Goal: Task Accomplishment & Management: Complete application form

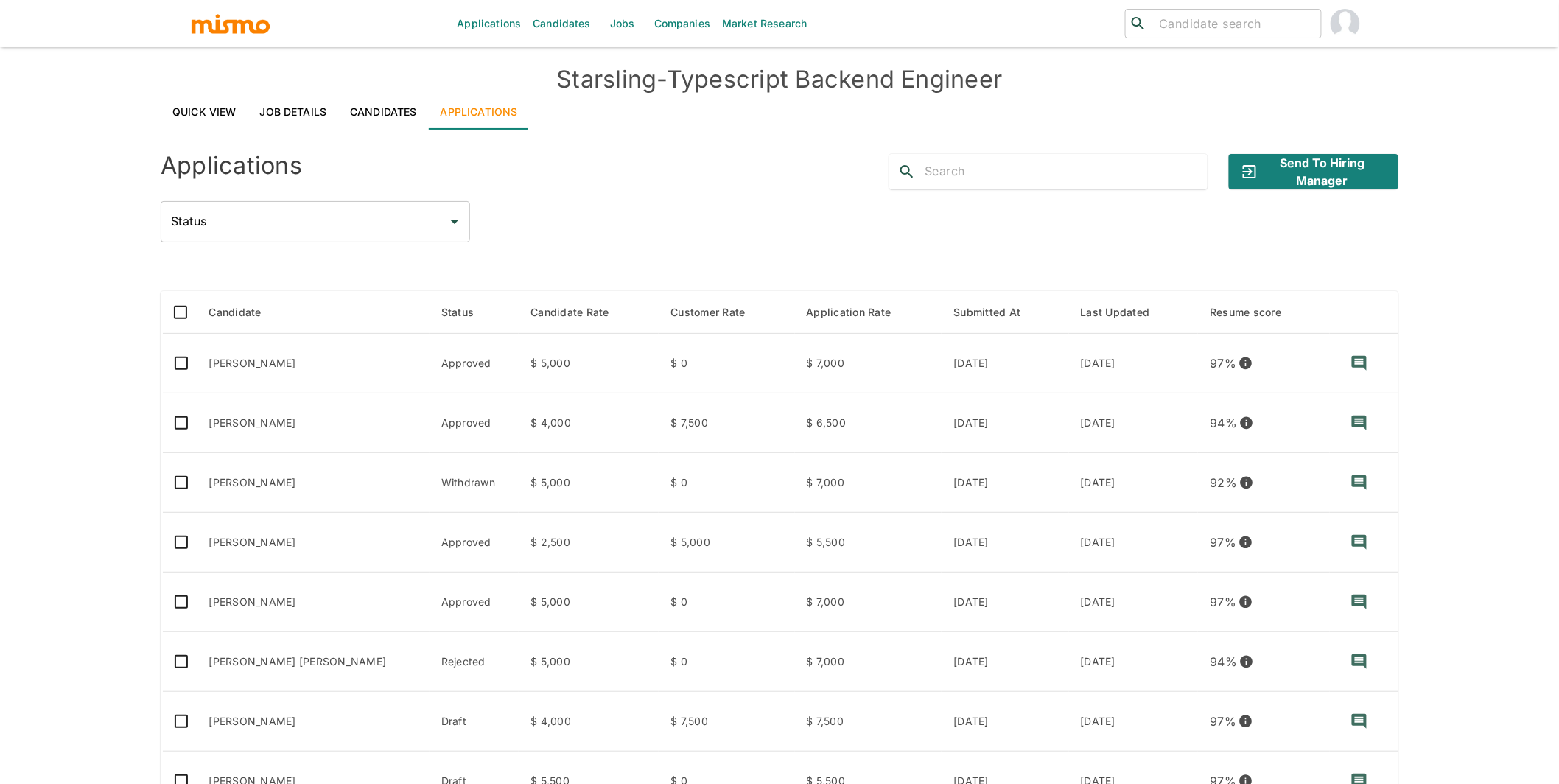
click at [567, 26] on link "Candidates" at bounding box center [561, 23] width 70 height 47
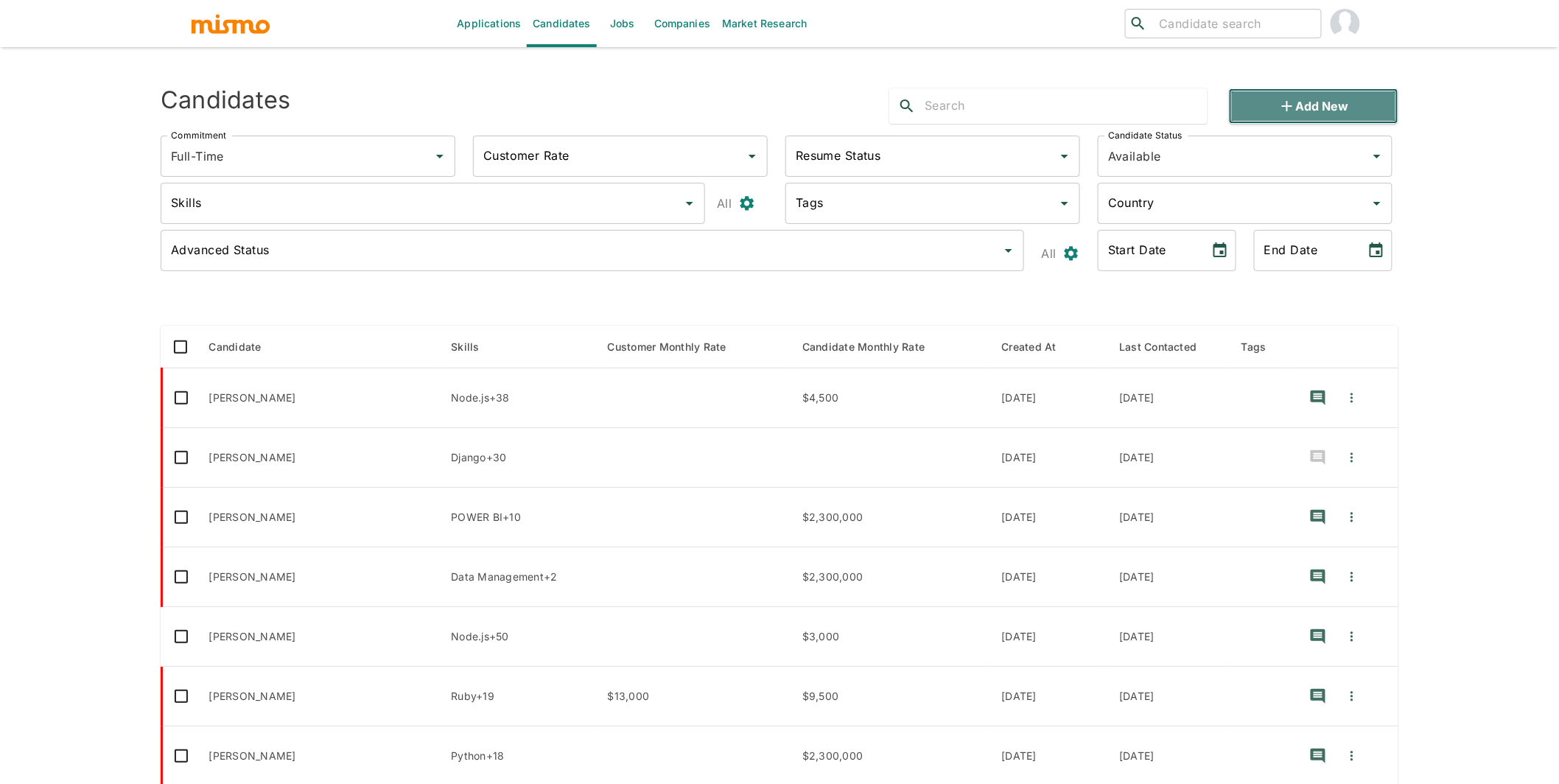
click at [1306, 115] on button "Add new" at bounding box center [1314, 106] width 170 height 35
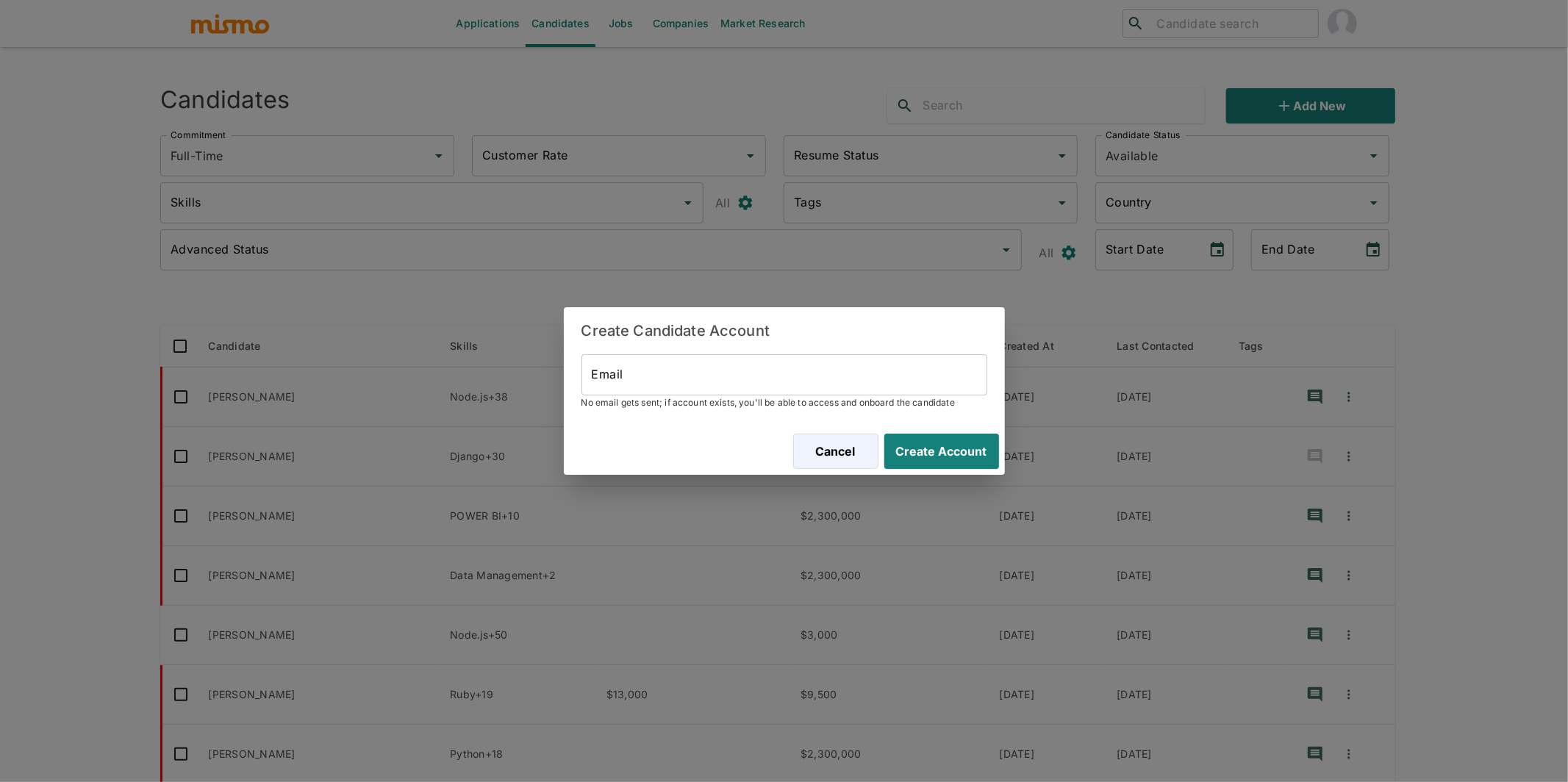
click at [702, 382] on input "Email" at bounding box center [784, 375] width 405 height 42
paste input "[EMAIL_ADDRESS][DOMAIN_NAME]"
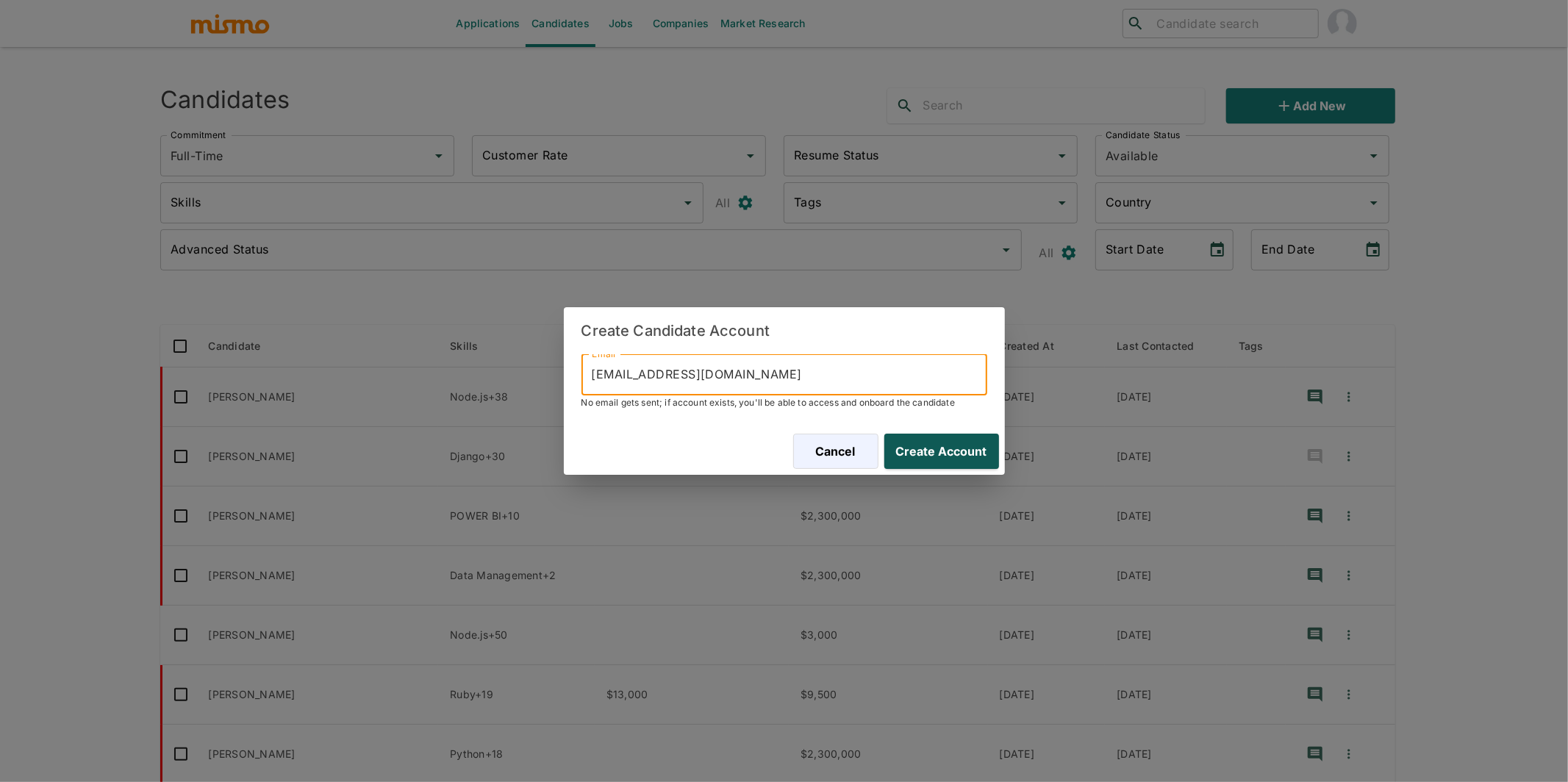
type input "[EMAIL_ADDRESS][DOMAIN_NAME]"
click at [944, 438] on button "Create Account" at bounding box center [939, 451] width 121 height 35
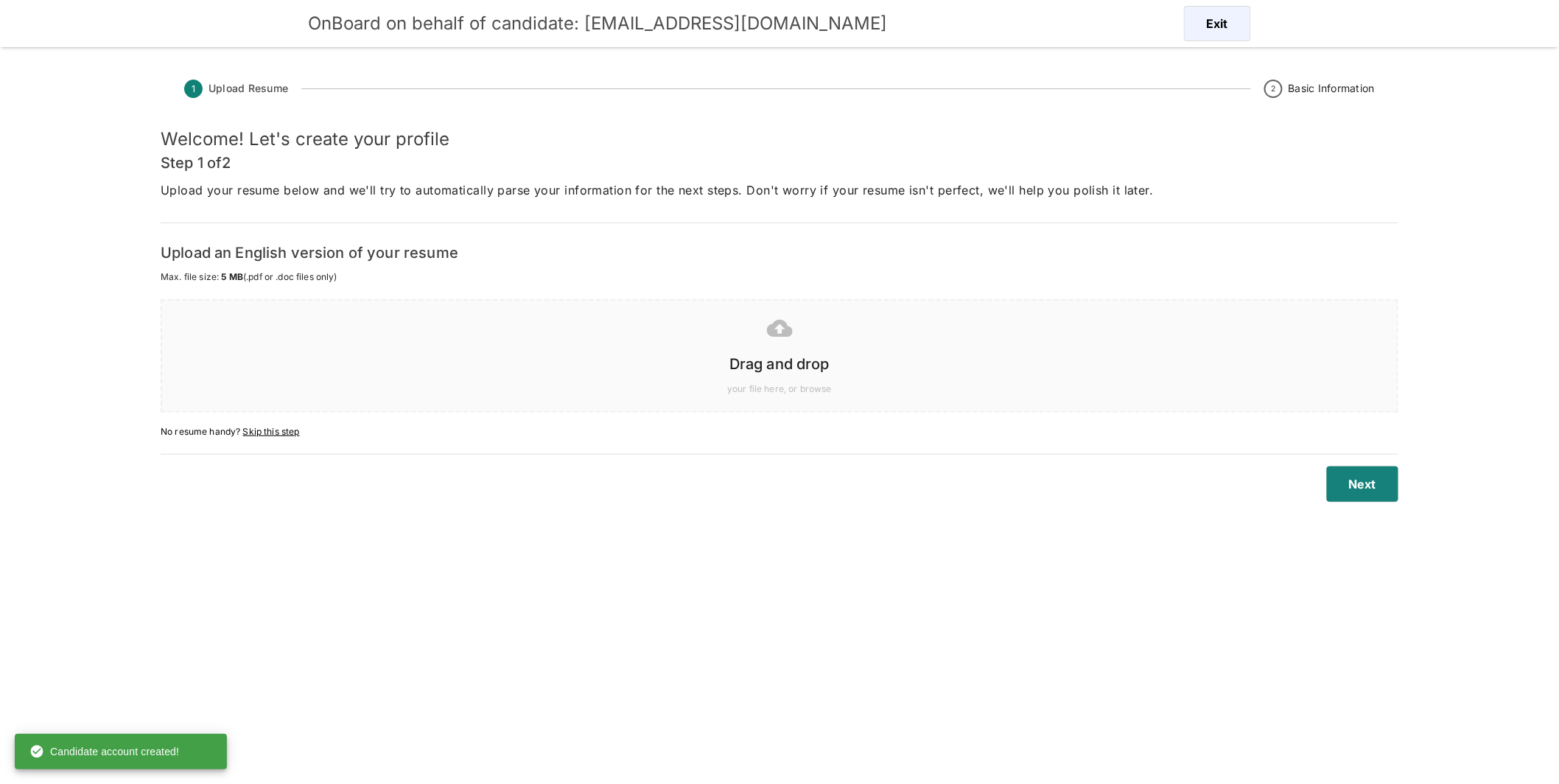
click at [885, 374] on h6 "Drag and drop" at bounding box center [779, 364] width 1205 height 24
click at [760, 342] on div at bounding box center [776, 328] width 1211 height 37
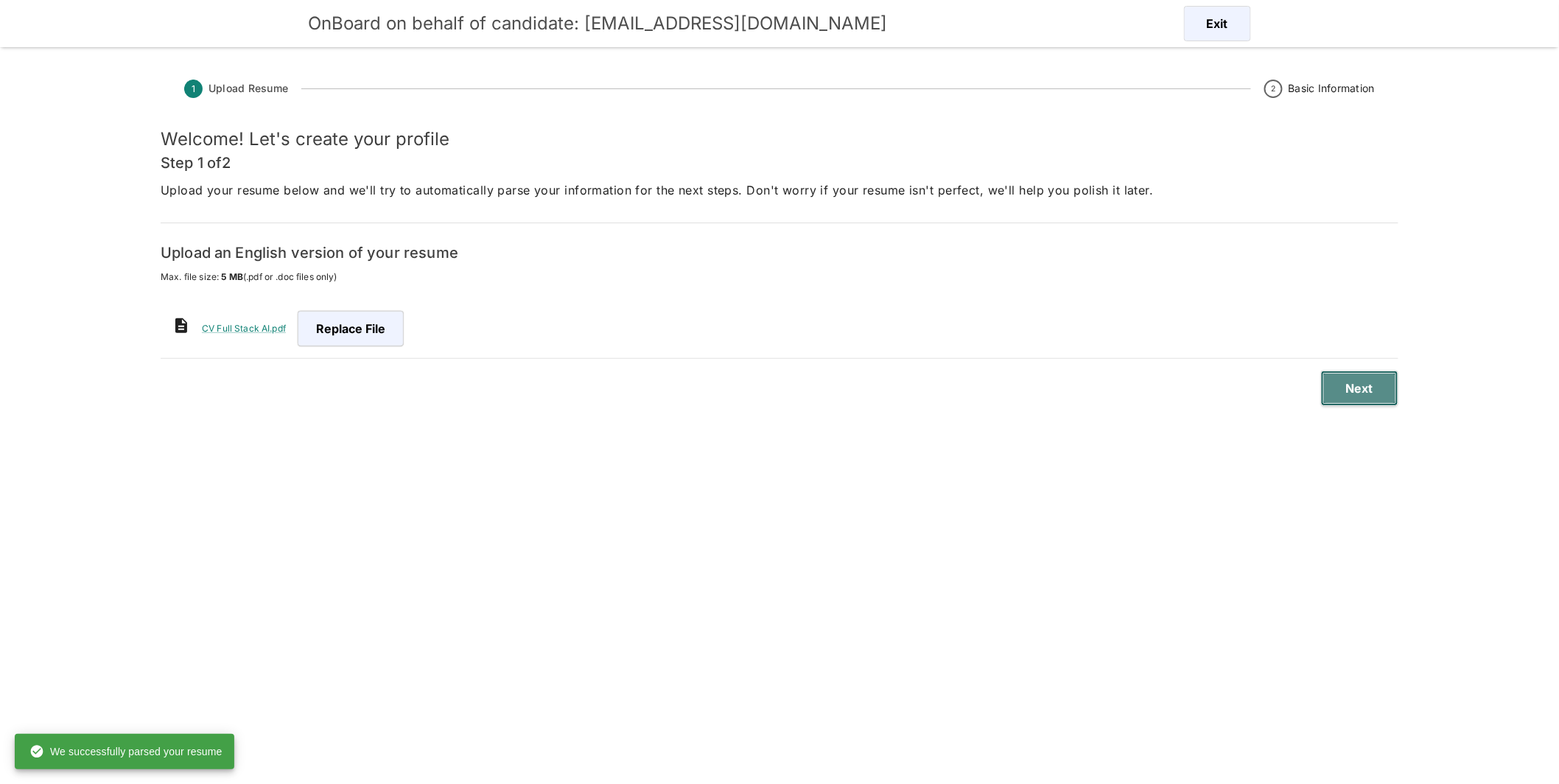
click at [1366, 382] on button "Next" at bounding box center [1359, 389] width 77 height 35
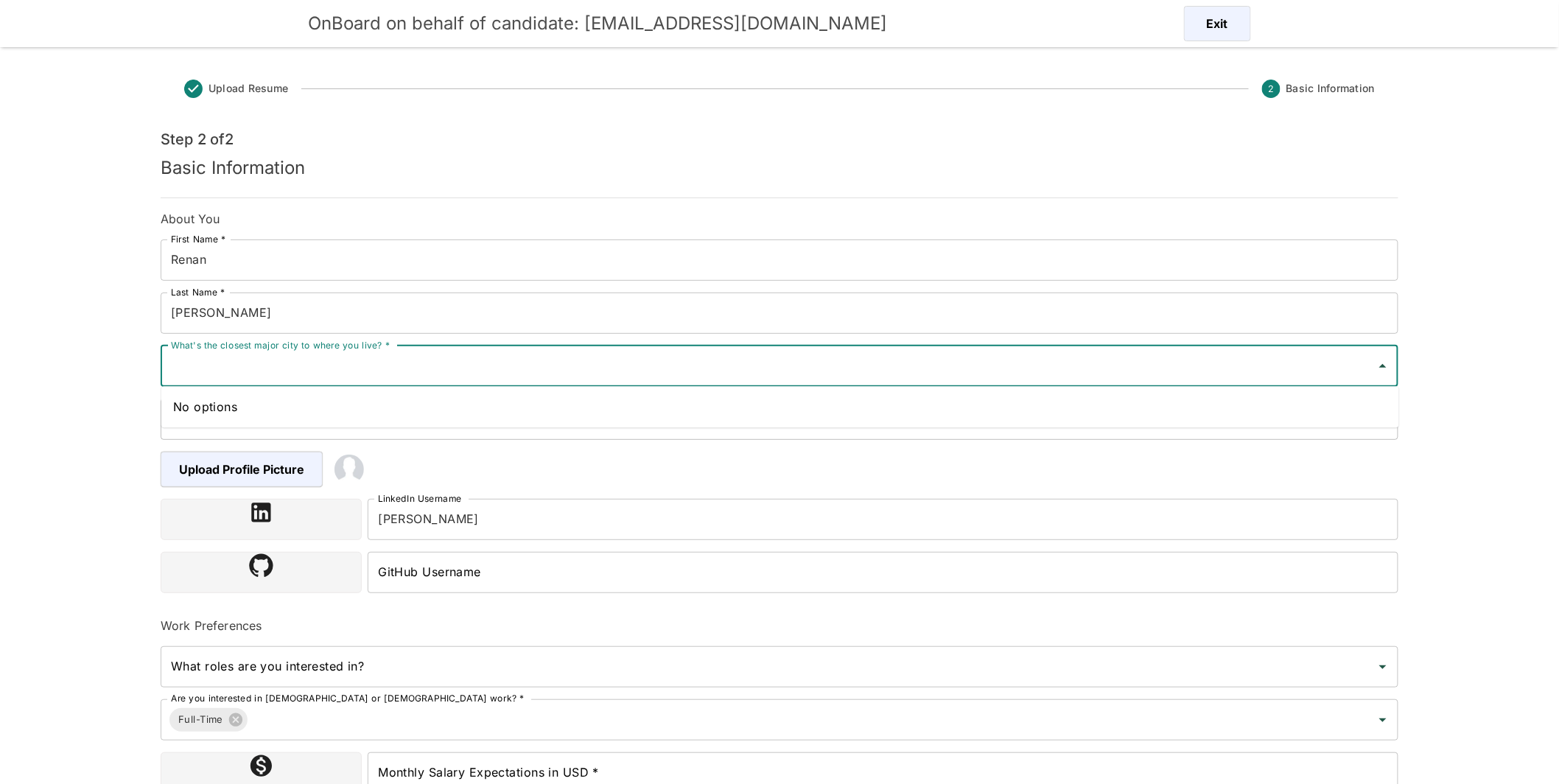
click at [487, 357] on input "What's the closest major city to where you live? *" at bounding box center [768, 366] width 1202 height 28
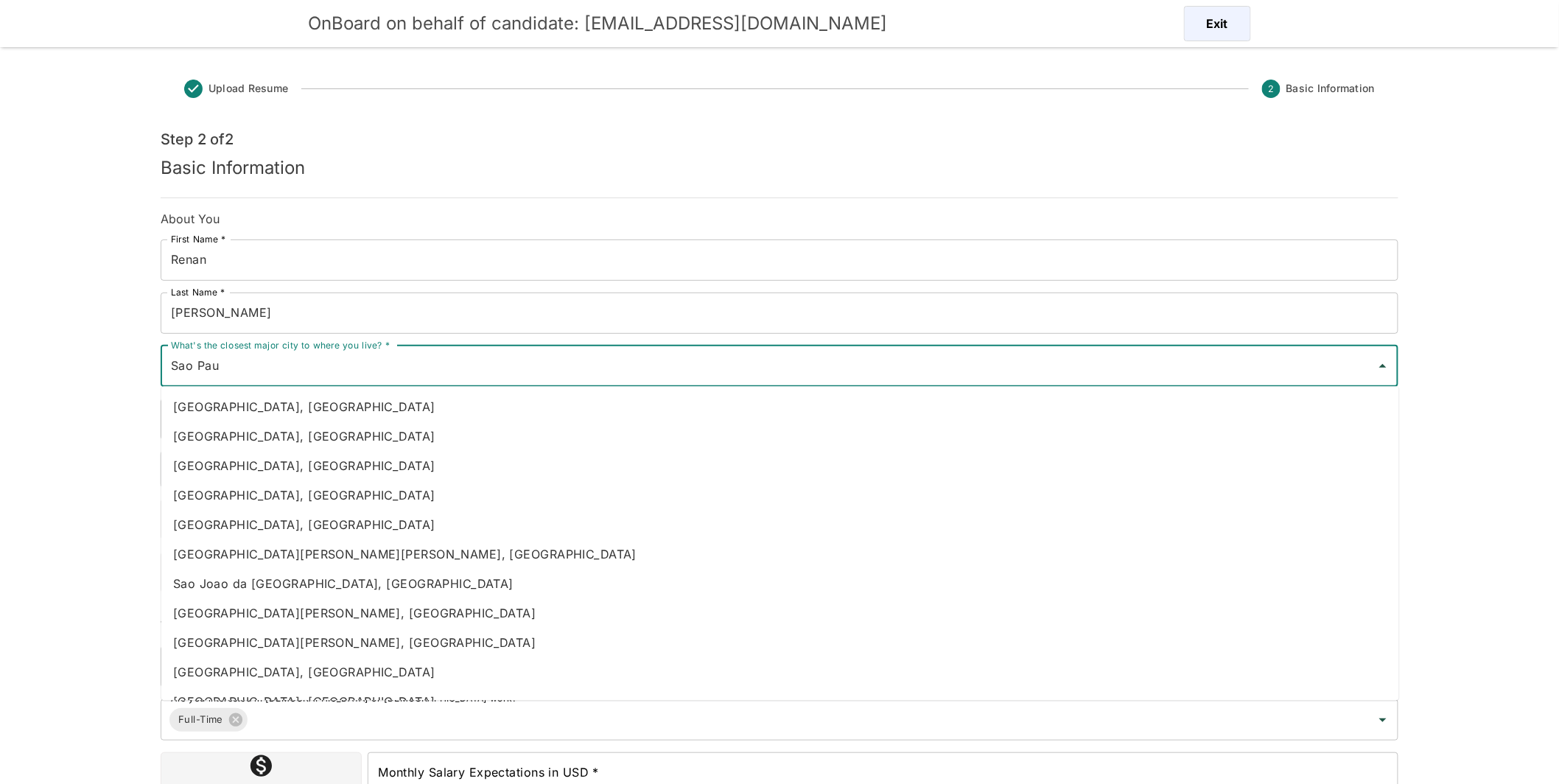
click at [274, 679] on li "[GEOGRAPHIC_DATA], [GEOGRAPHIC_DATA]" at bounding box center [780, 671] width 1237 height 29
type input "[GEOGRAPHIC_DATA], [GEOGRAPHIC_DATA]"
type input "Brazil"
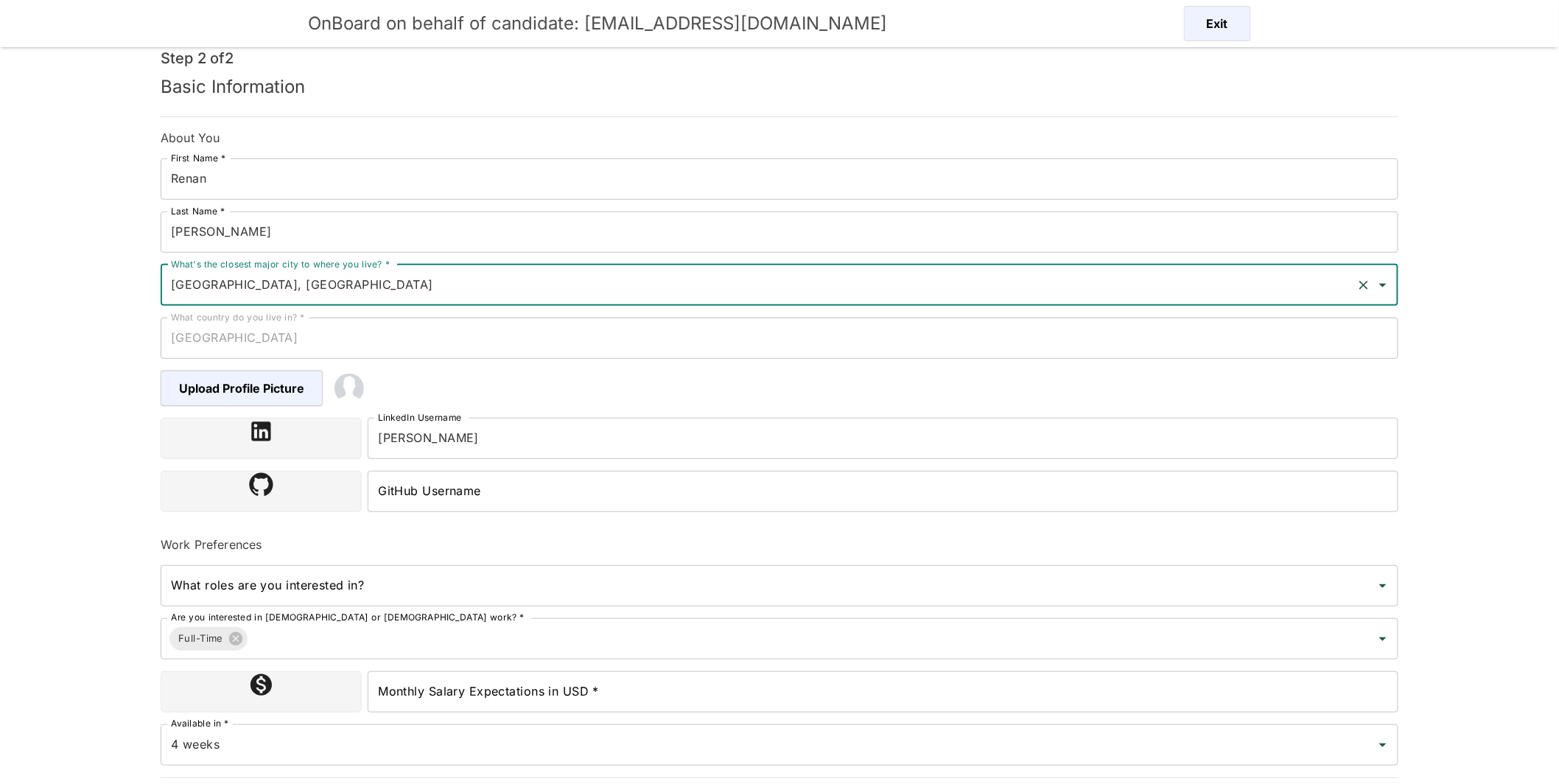
scroll to position [122, 0]
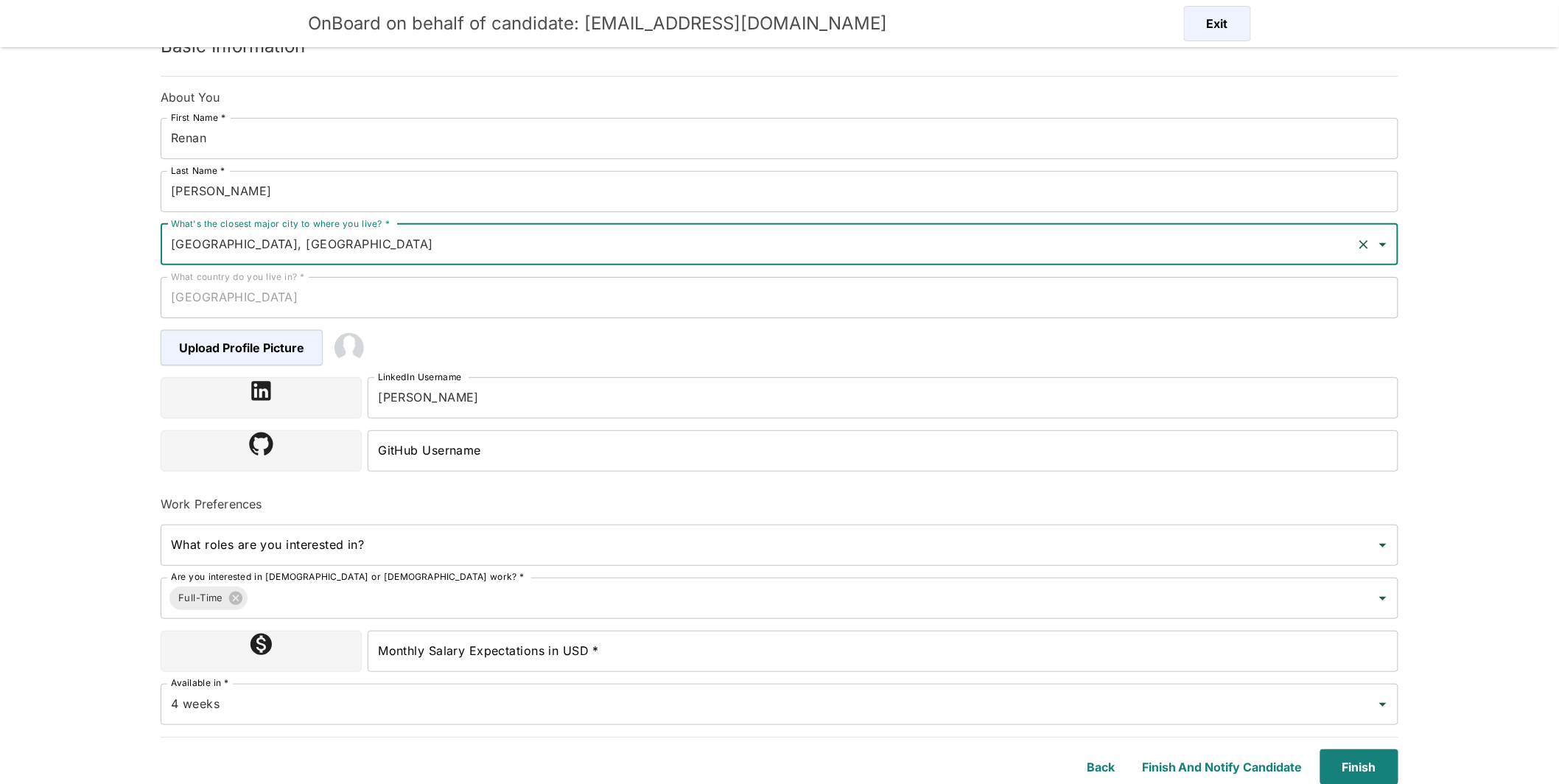
type input "[GEOGRAPHIC_DATA], [GEOGRAPHIC_DATA]"
click at [443, 547] on input "What roles are you interested in?" at bounding box center [768, 545] width 1202 height 28
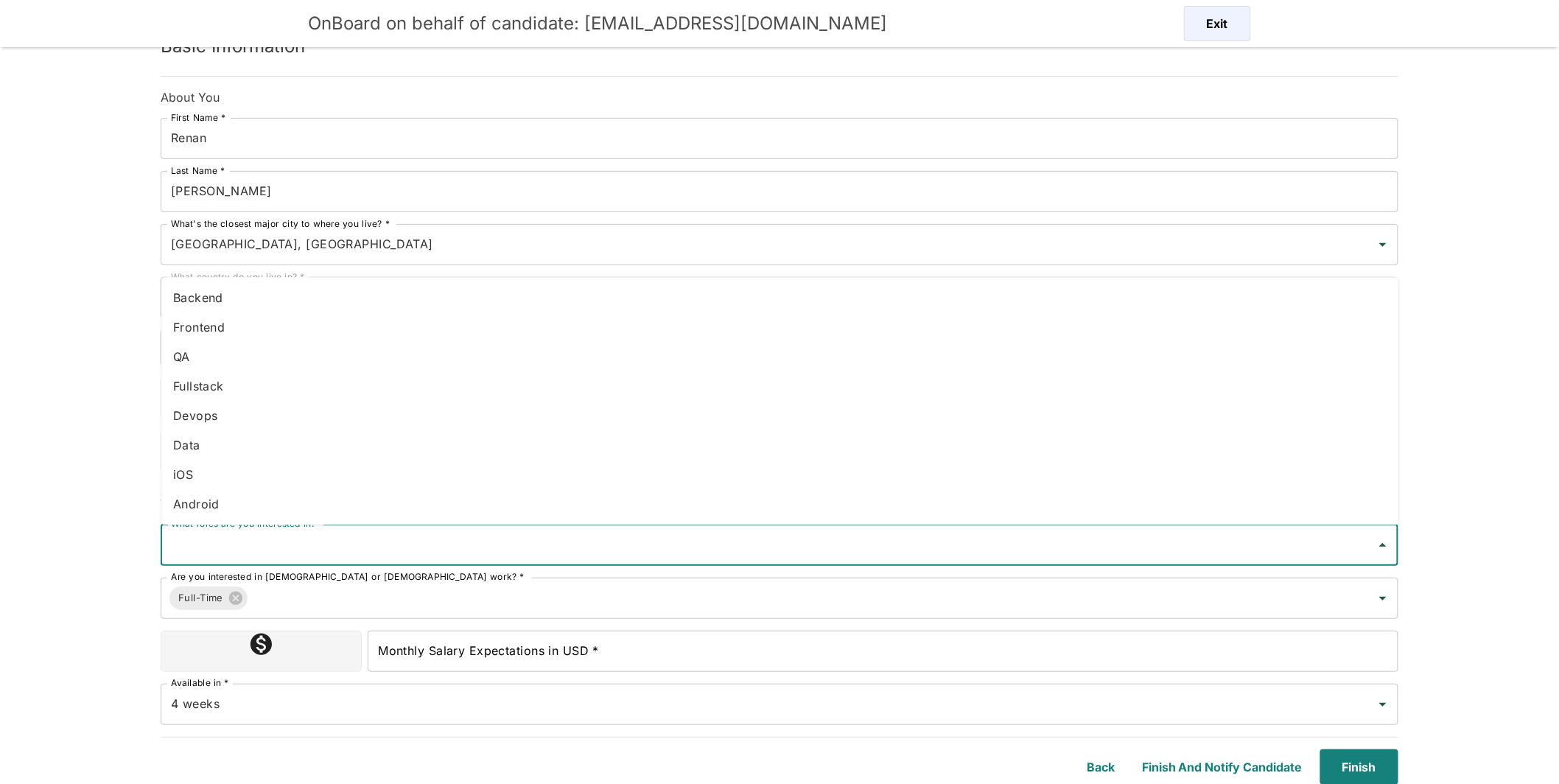
click at [225, 391] on li "Fullstack" at bounding box center [780, 386] width 1237 height 29
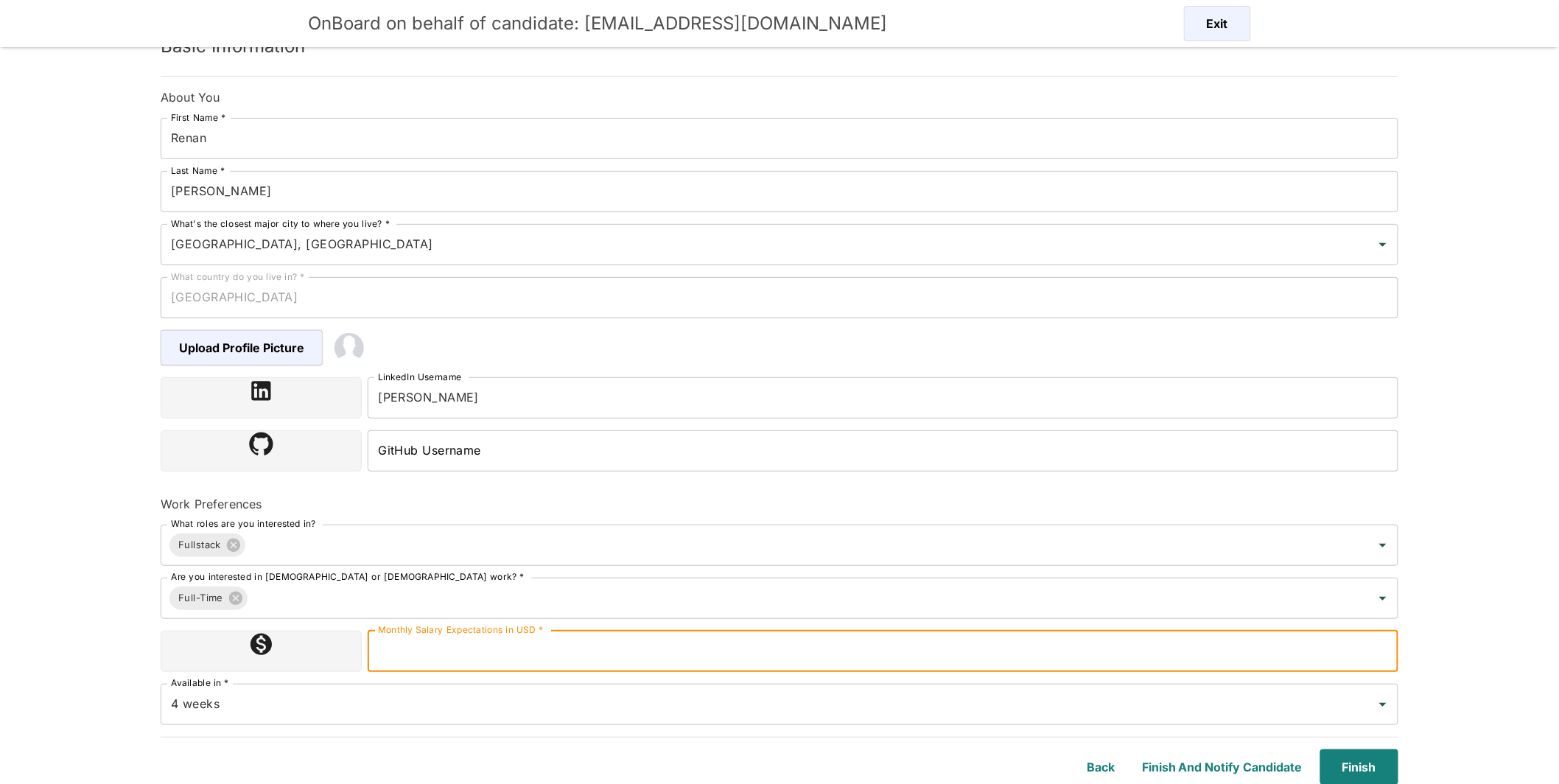
click at [528, 640] on input "Monthly Salary Expectations in USD *" at bounding box center [883, 651] width 1031 height 42
type input "4500"
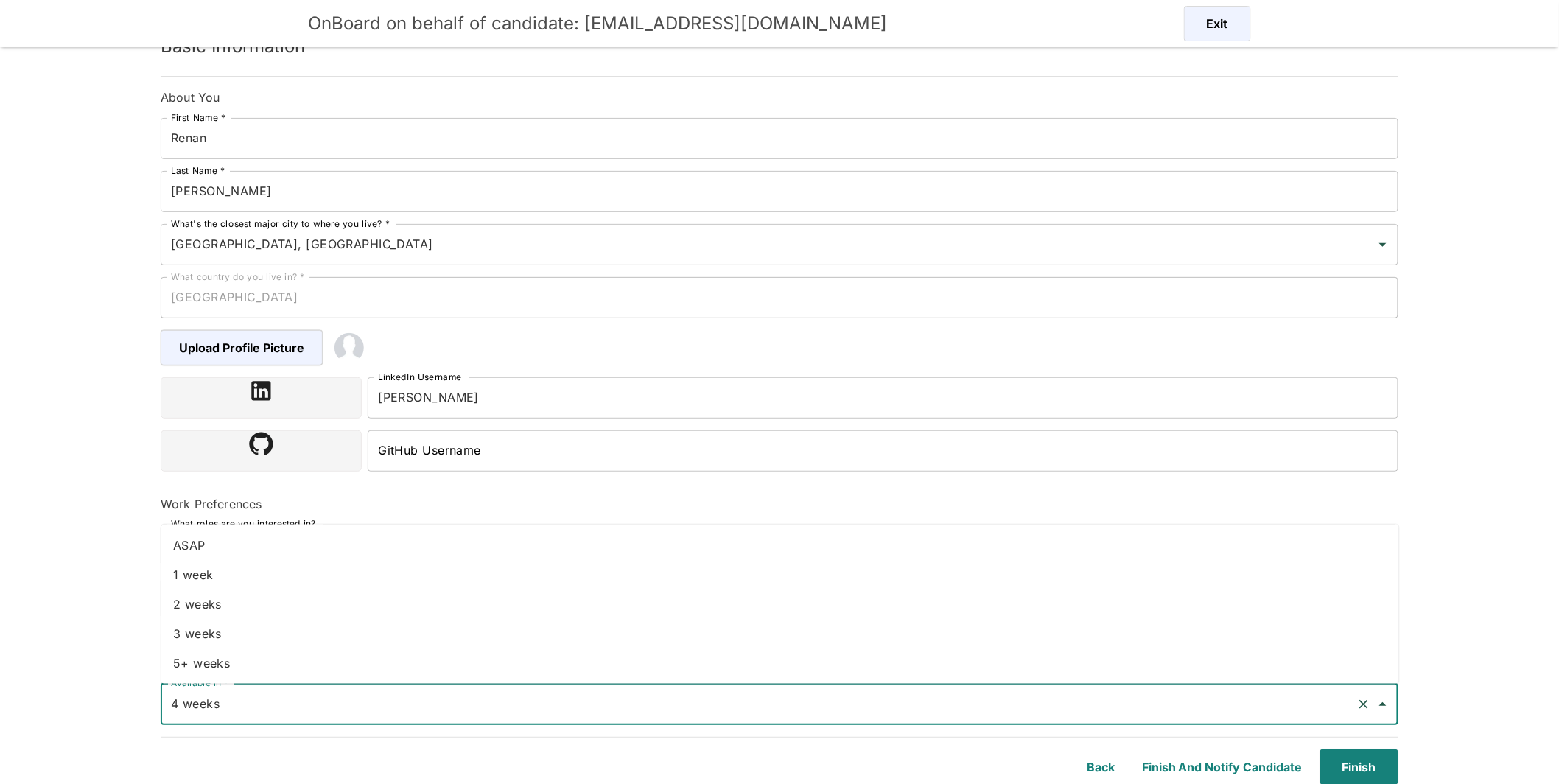
click at [669, 712] on input "4 weeks" at bounding box center [759, 704] width 1184 height 28
click at [247, 574] on li "1 week" at bounding box center [780, 574] width 1237 height 29
type input "1 week"
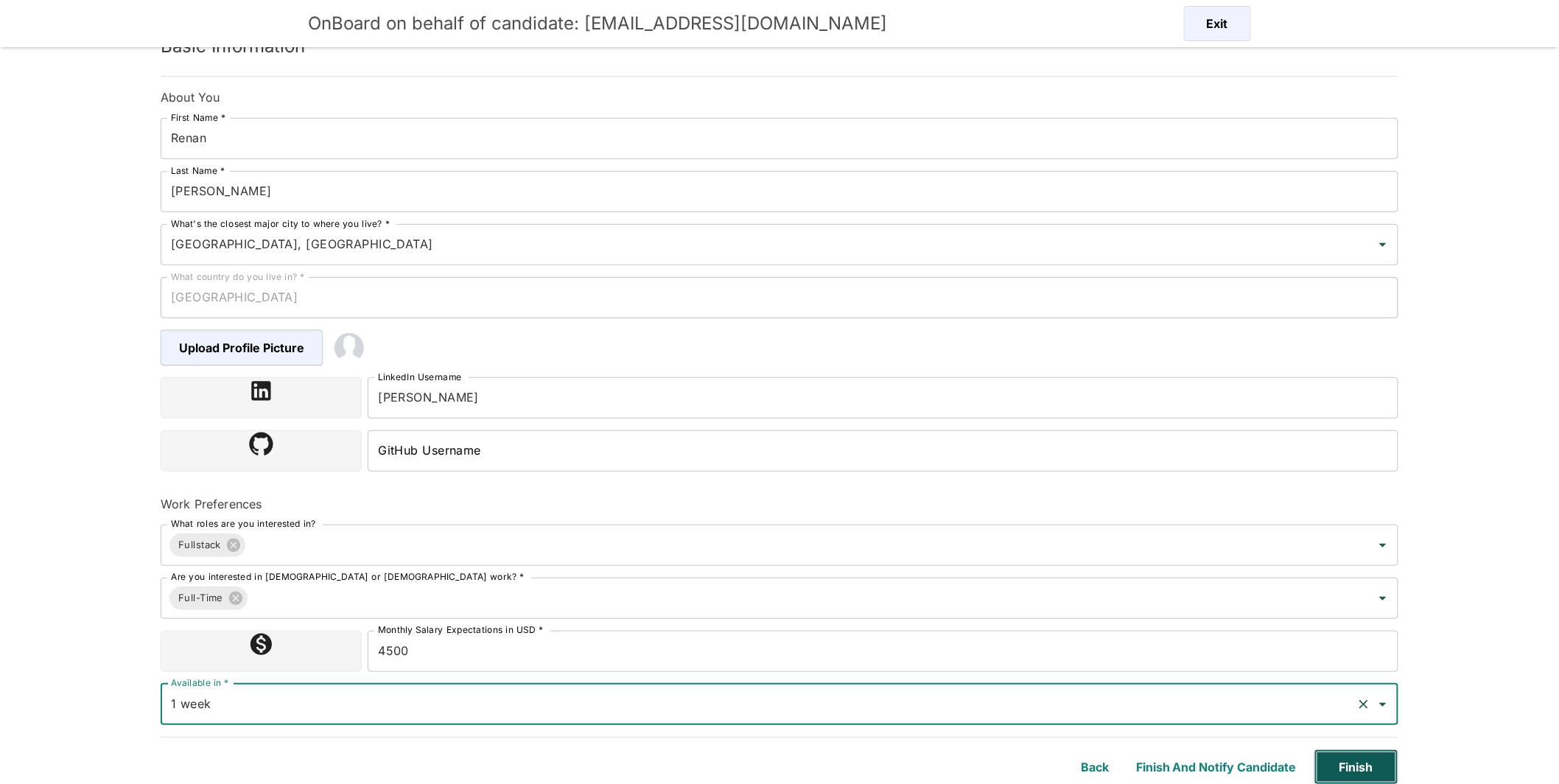
click at [1368, 772] on button "Finish" at bounding box center [1356, 767] width 84 height 35
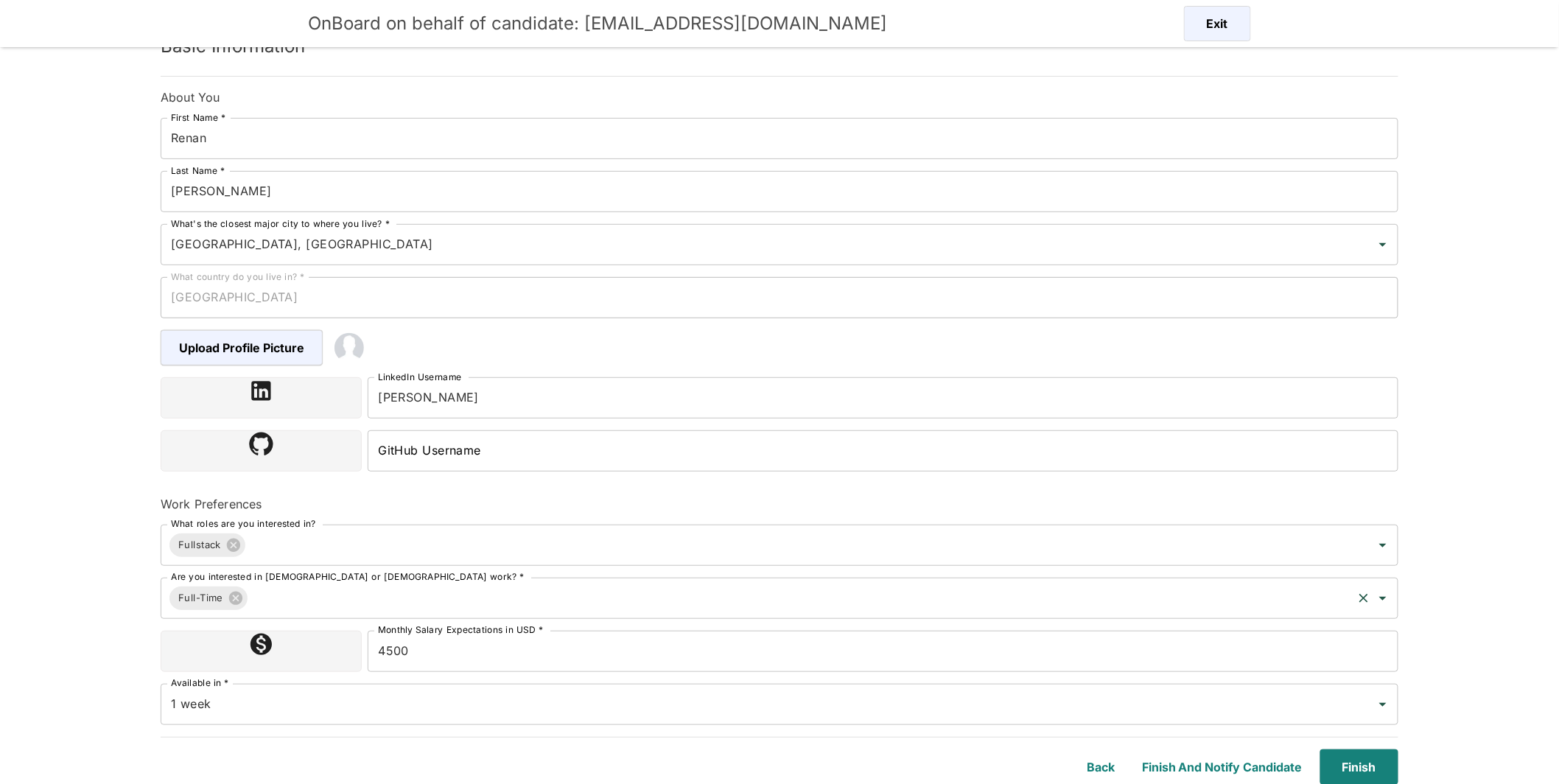
scroll to position [35, 0]
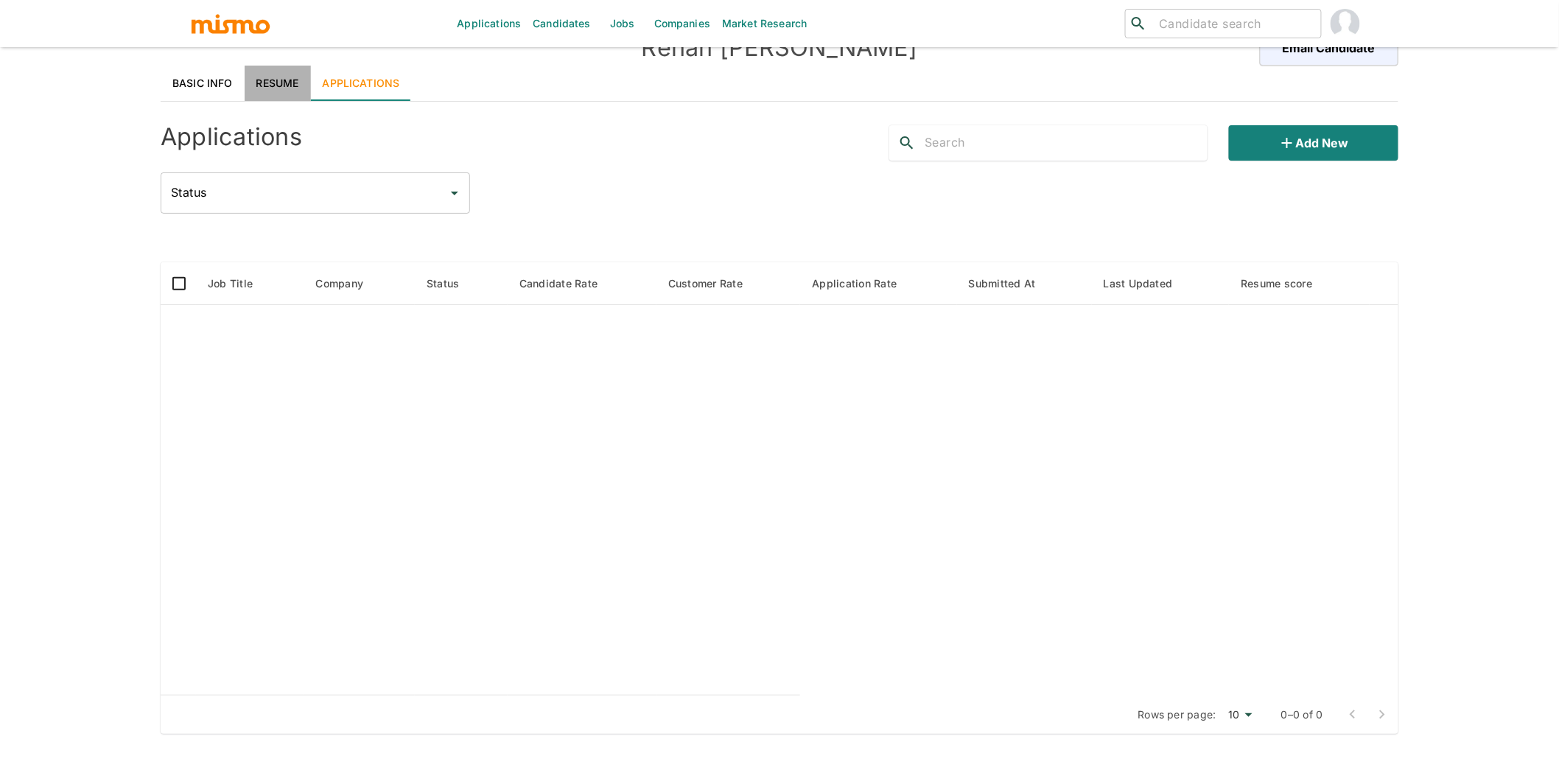
click at [288, 85] on link "Resume" at bounding box center [278, 83] width 66 height 35
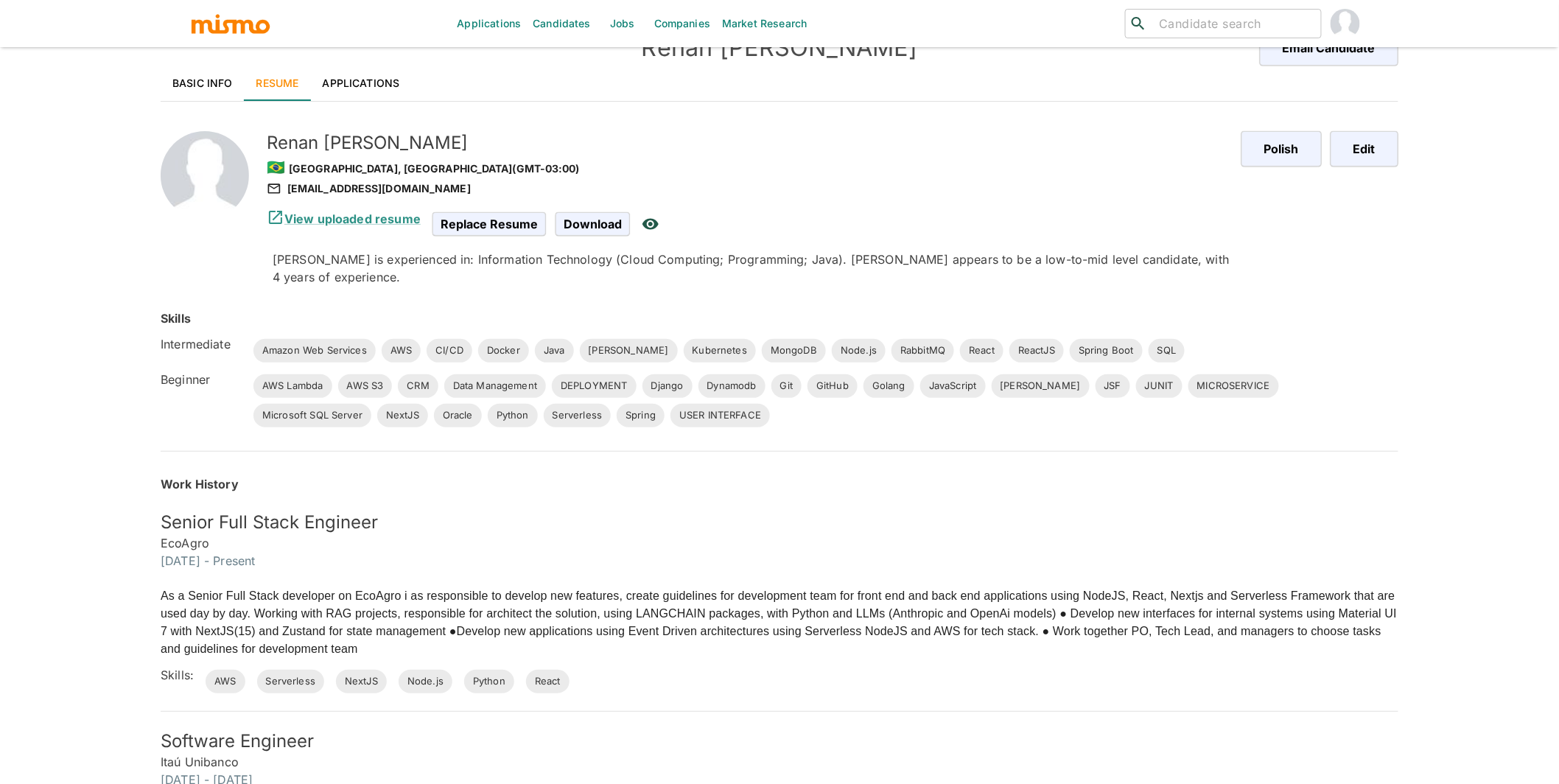
click at [358, 76] on link "Applications" at bounding box center [361, 83] width 101 height 35
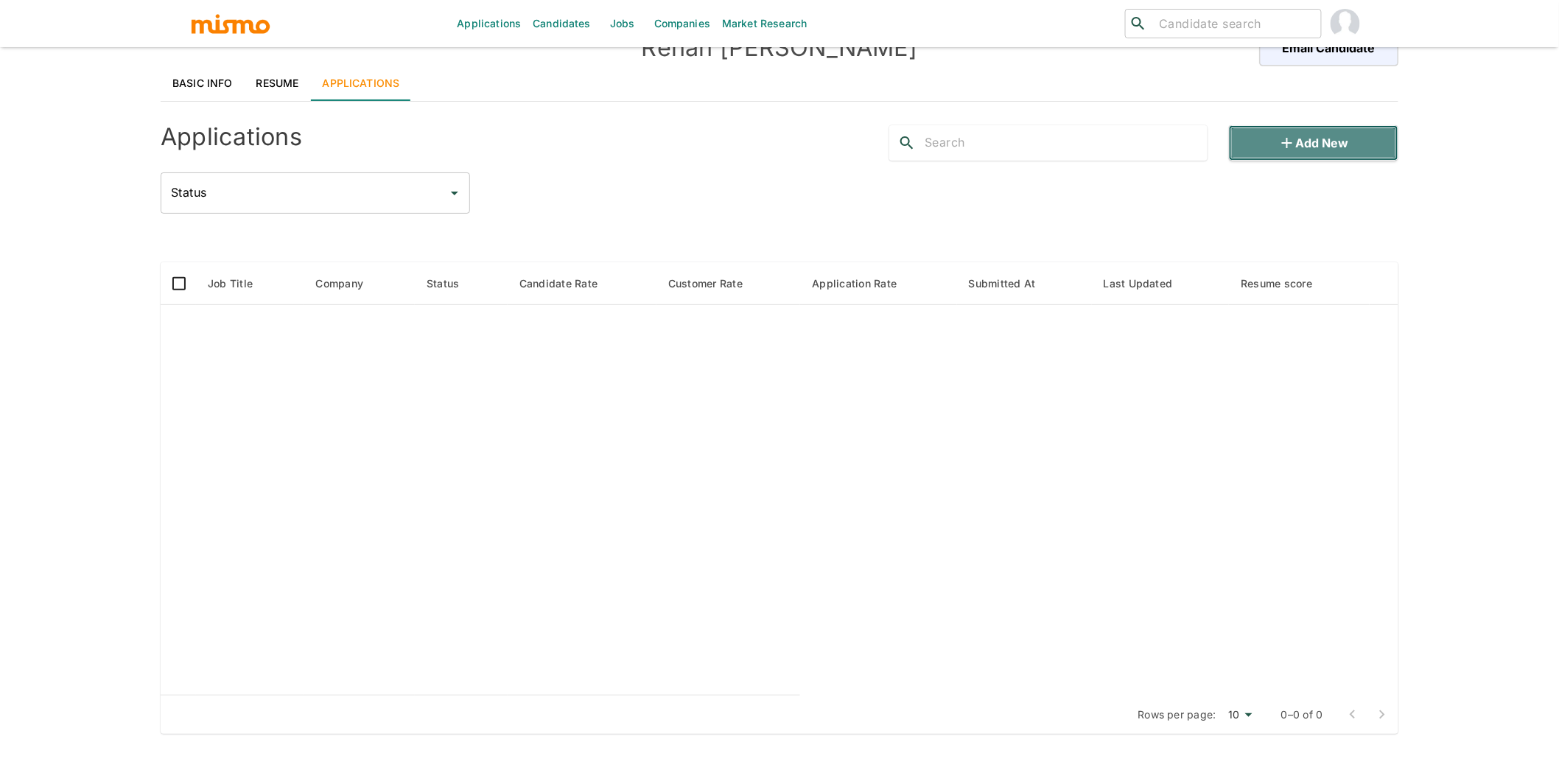
click at [1344, 150] on button "Add new" at bounding box center [1314, 143] width 170 height 35
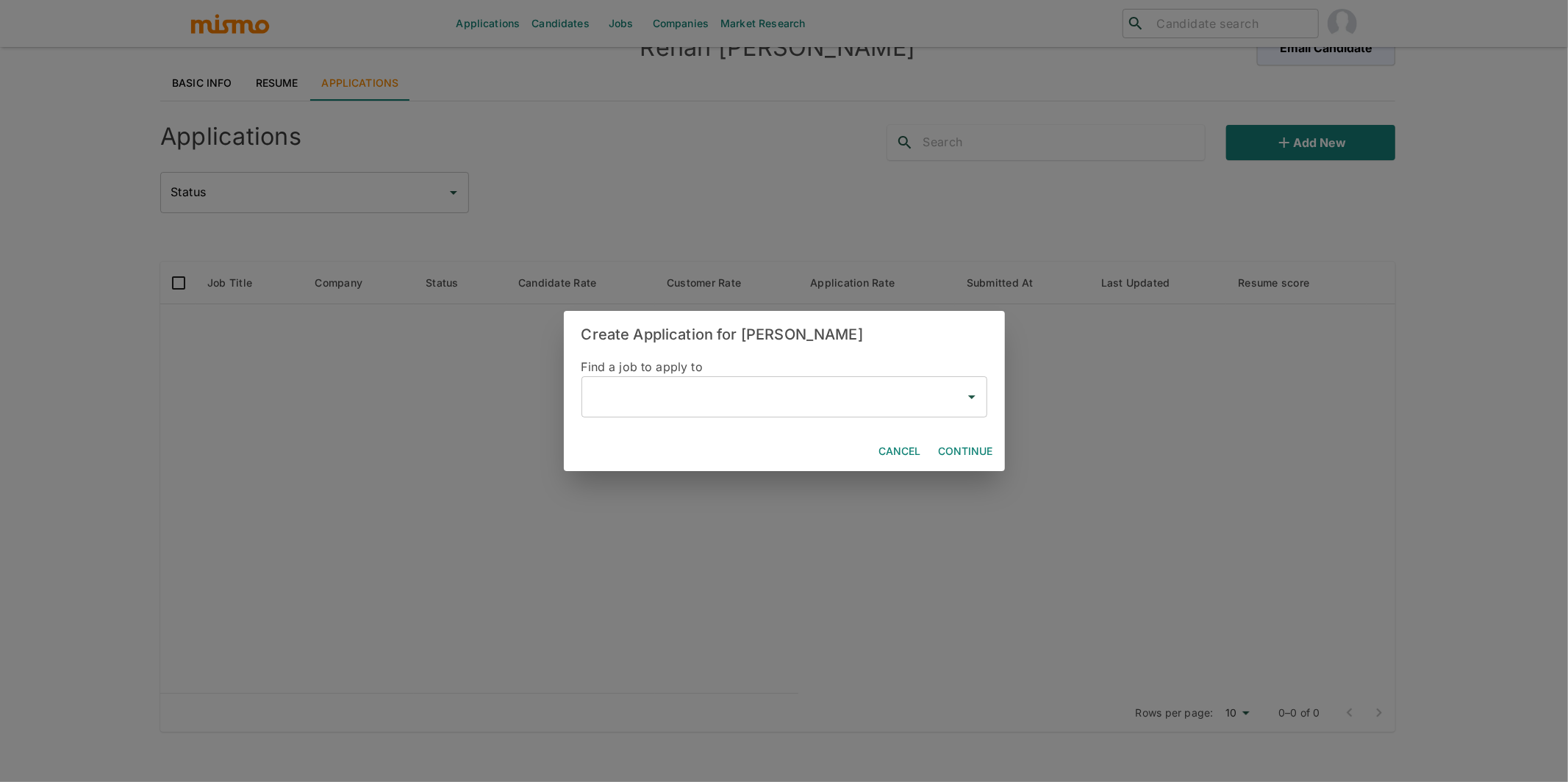
click at [669, 404] on input "text" at bounding box center [773, 397] width 371 height 28
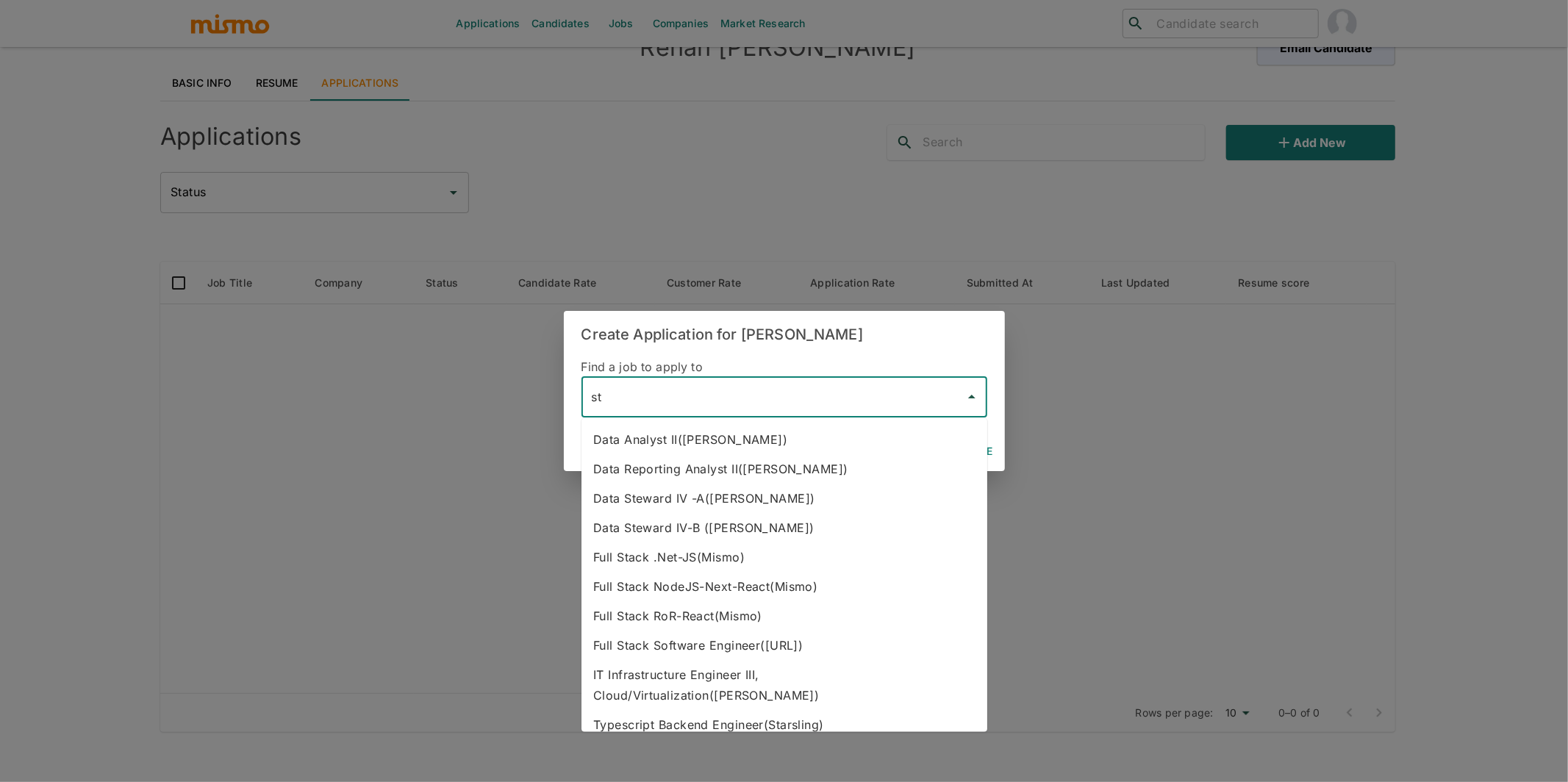
click at [740, 710] on li "Typescript Backend Engineer(Starsling)" at bounding box center [784, 724] width 405 height 29
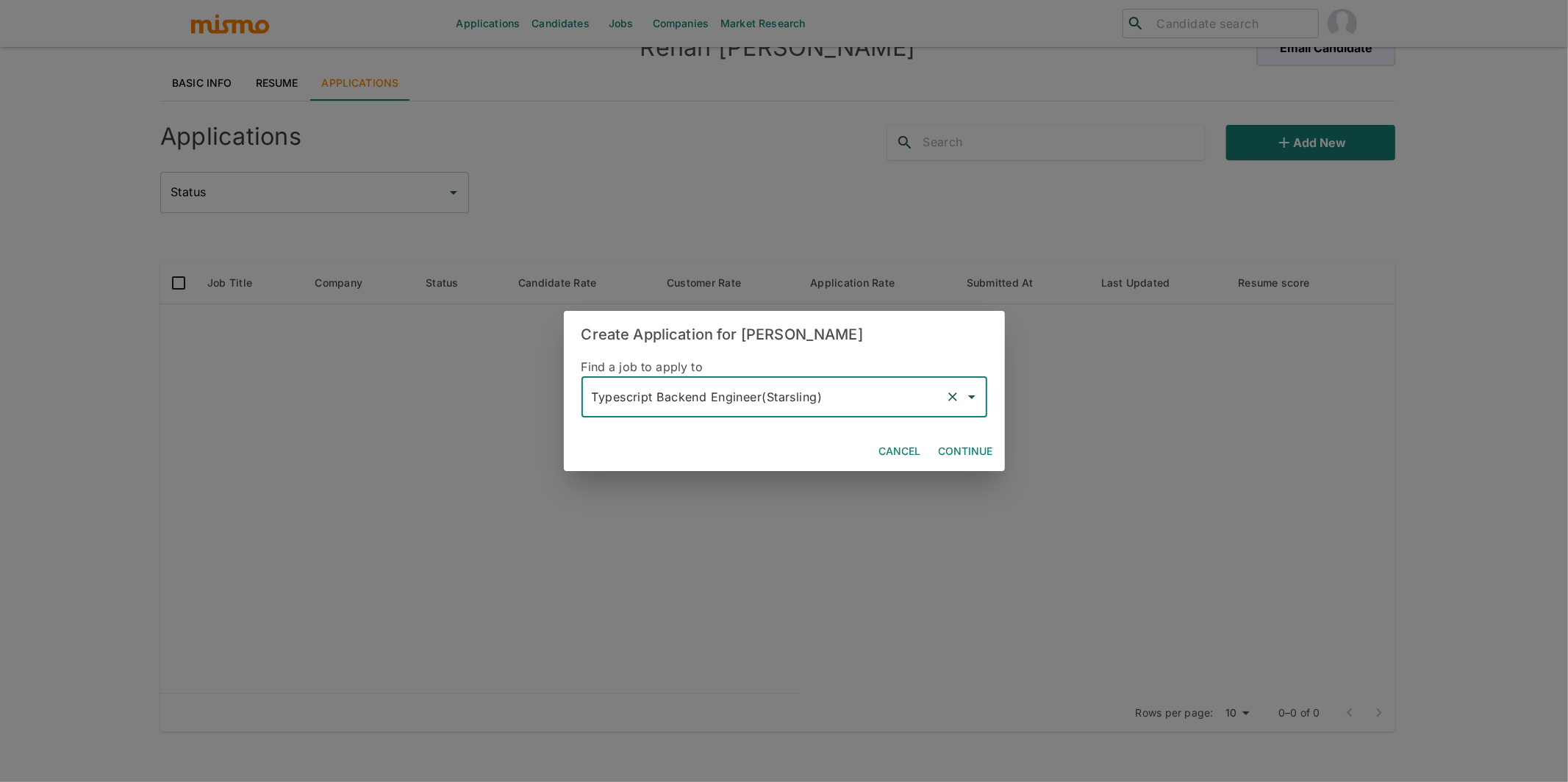
type input "Typescript Backend Engineer(Starsling)"
click at [974, 444] on button "Continue" at bounding box center [966, 451] width 66 height 27
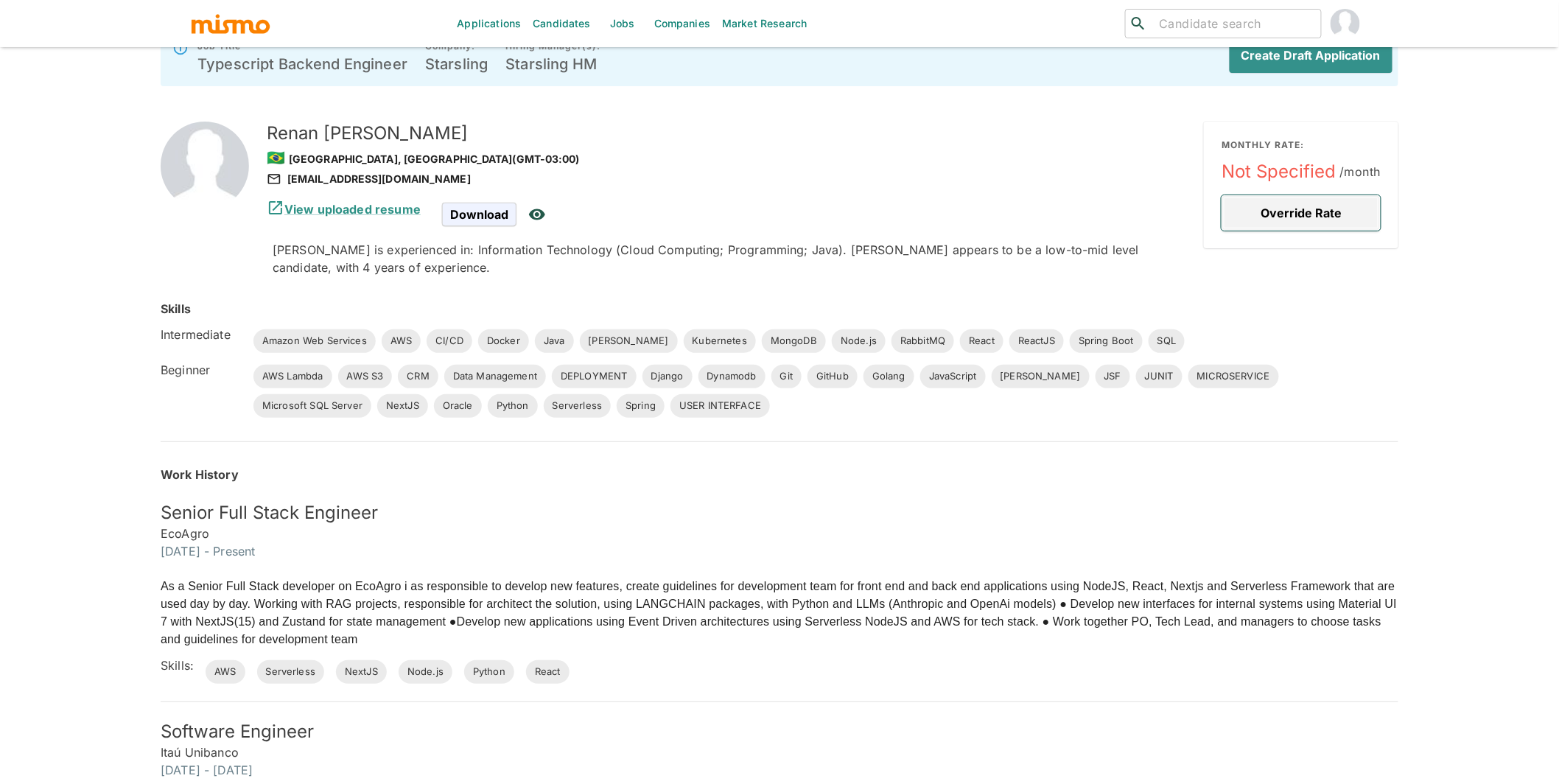
click at [1330, 200] on button "Override Rate" at bounding box center [1301, 213] width 159 height 35
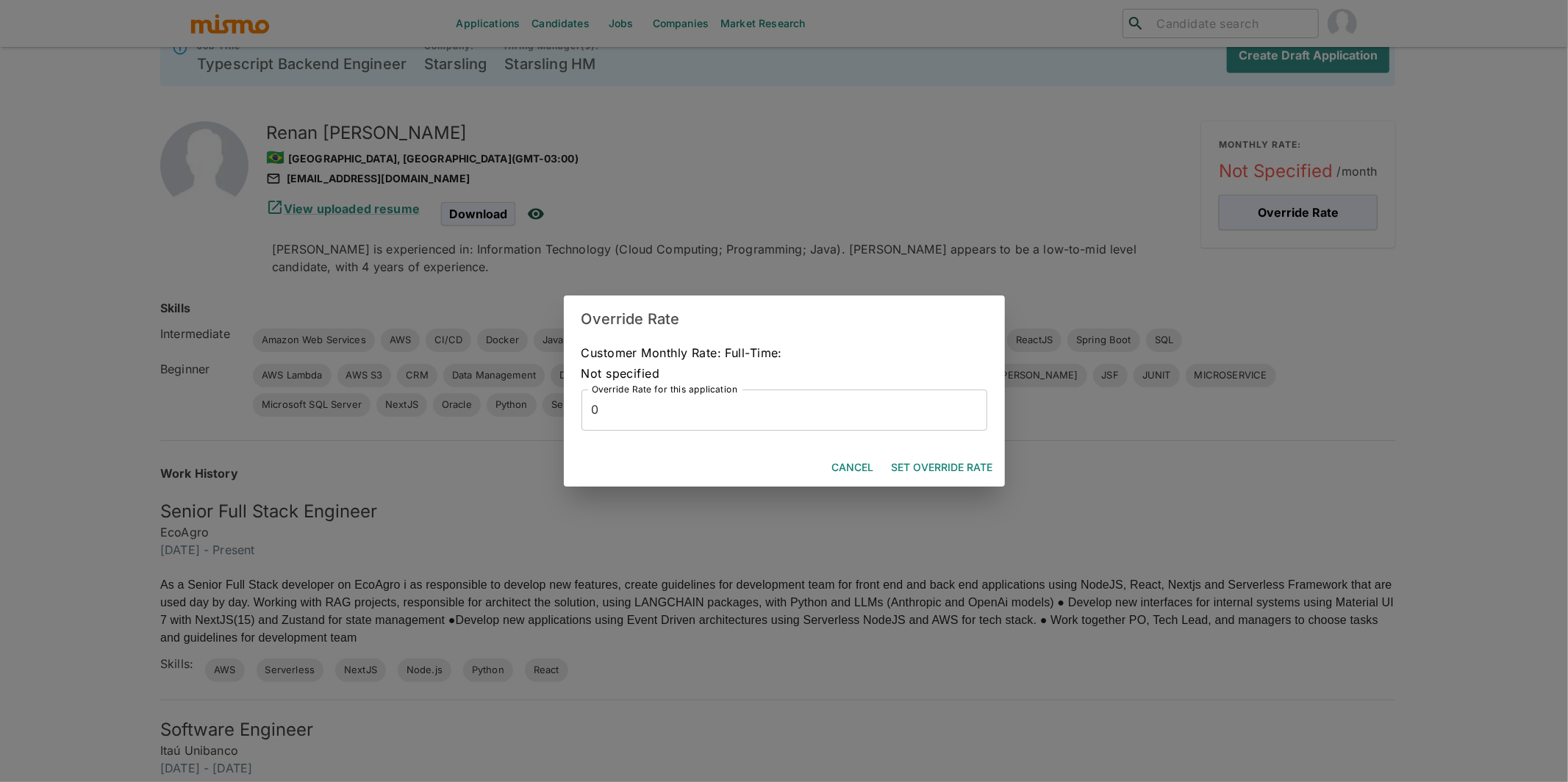
click at [796, 405] on input "0" at bounding box center [784, 410] width 405 height 42
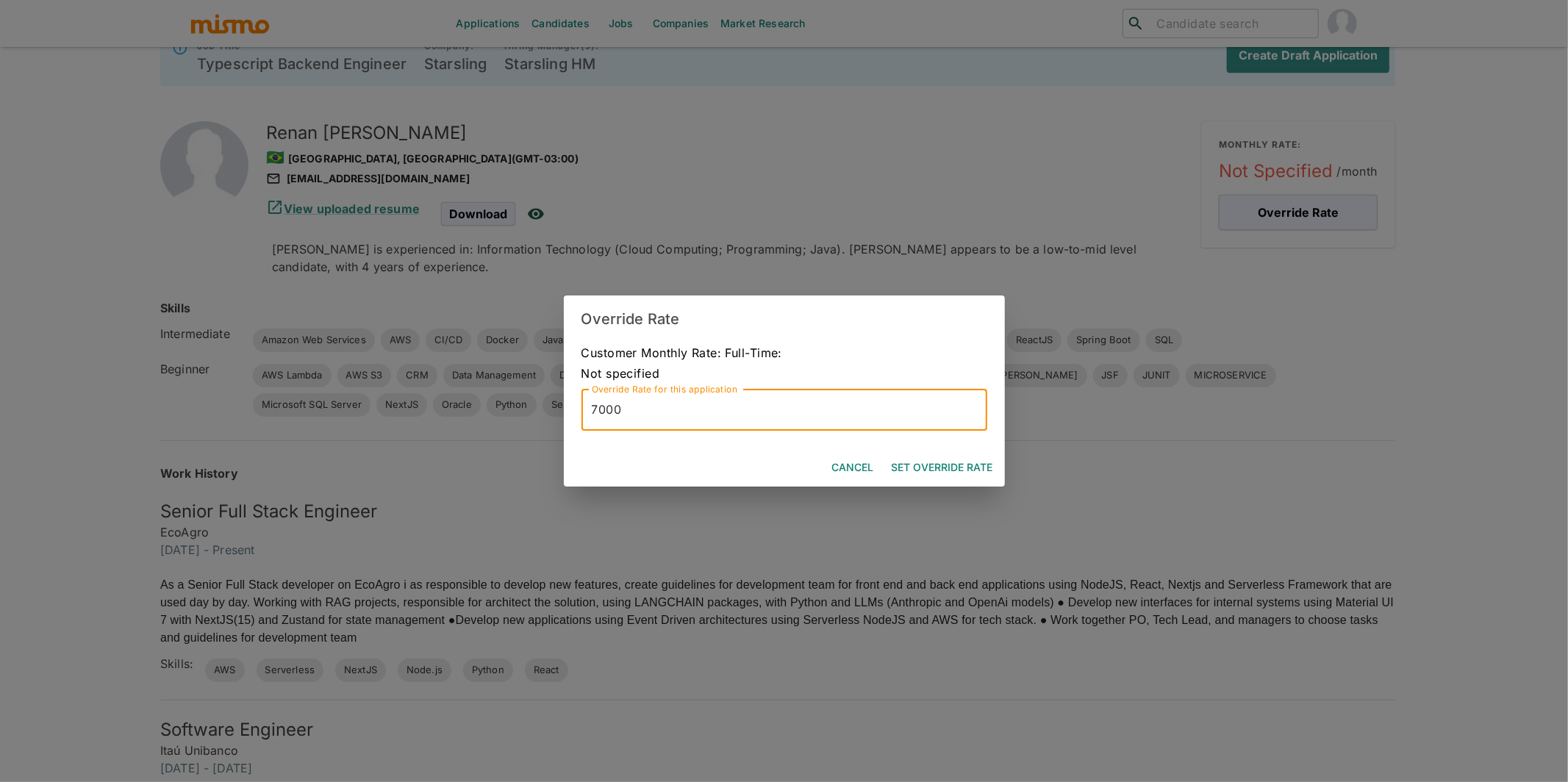
drag, startPoint x: 653, startPoint y: 416, endPoint x: 555, endPoint y: 404, distance: 98.7
click at [555, 404] on div "Override Rate Customer Monthly Rate: Full-Time: Not specified Override Rate for…" at bounding box center [784, 391] width 1568 height 782
type input "6500"
drag, startPoint x: 966, startPoint y: 468, endPoint x: 1007, endPoint y: 444, distance: 47.5
click at [967, 468] on button "Set Override Rate" at bounding box center [942, 468] width 113 height 27
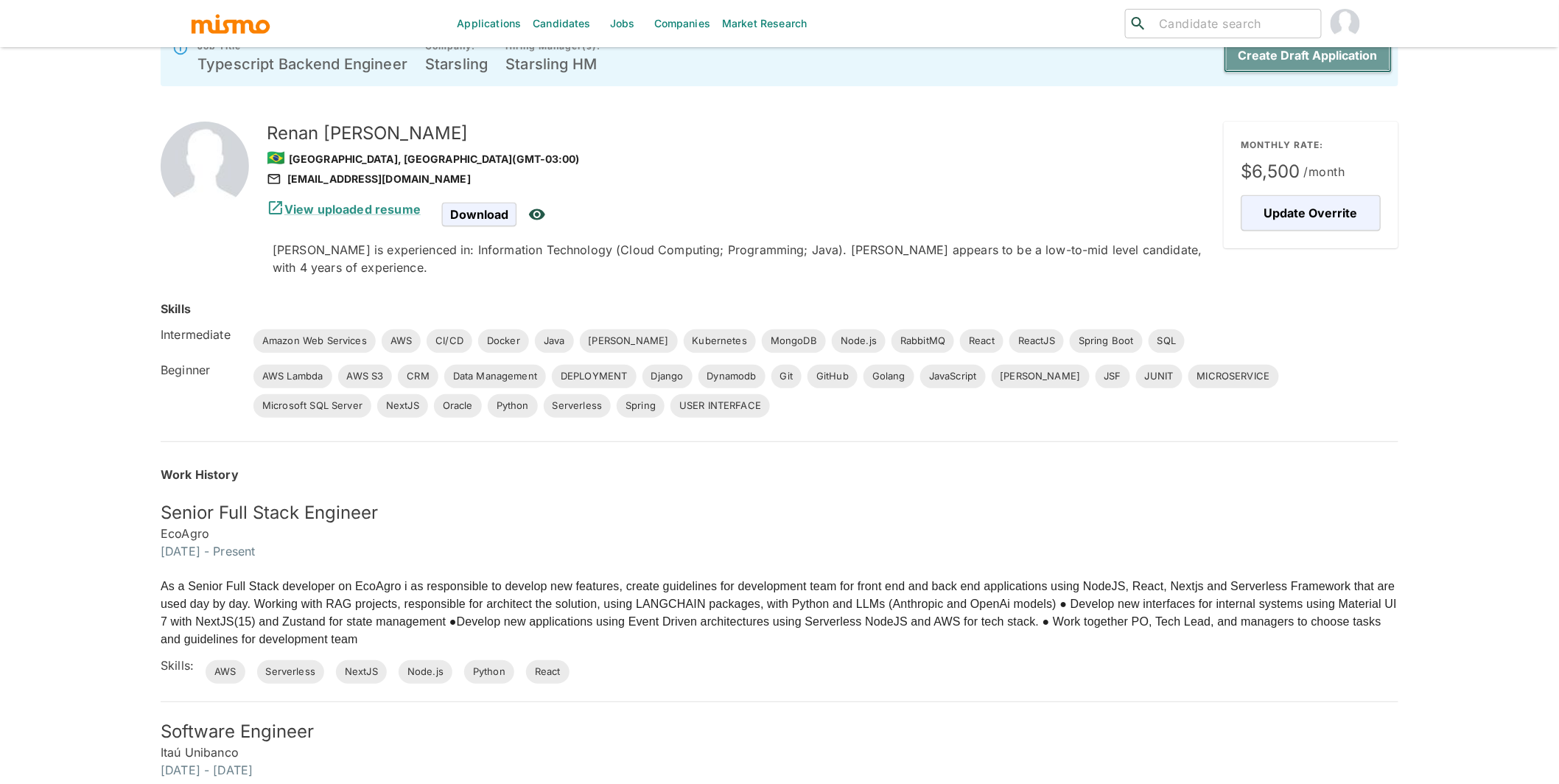
click at [1312, 59] on button "Create Draft Application" at bounding box center [1308, 56] width 169 height 35
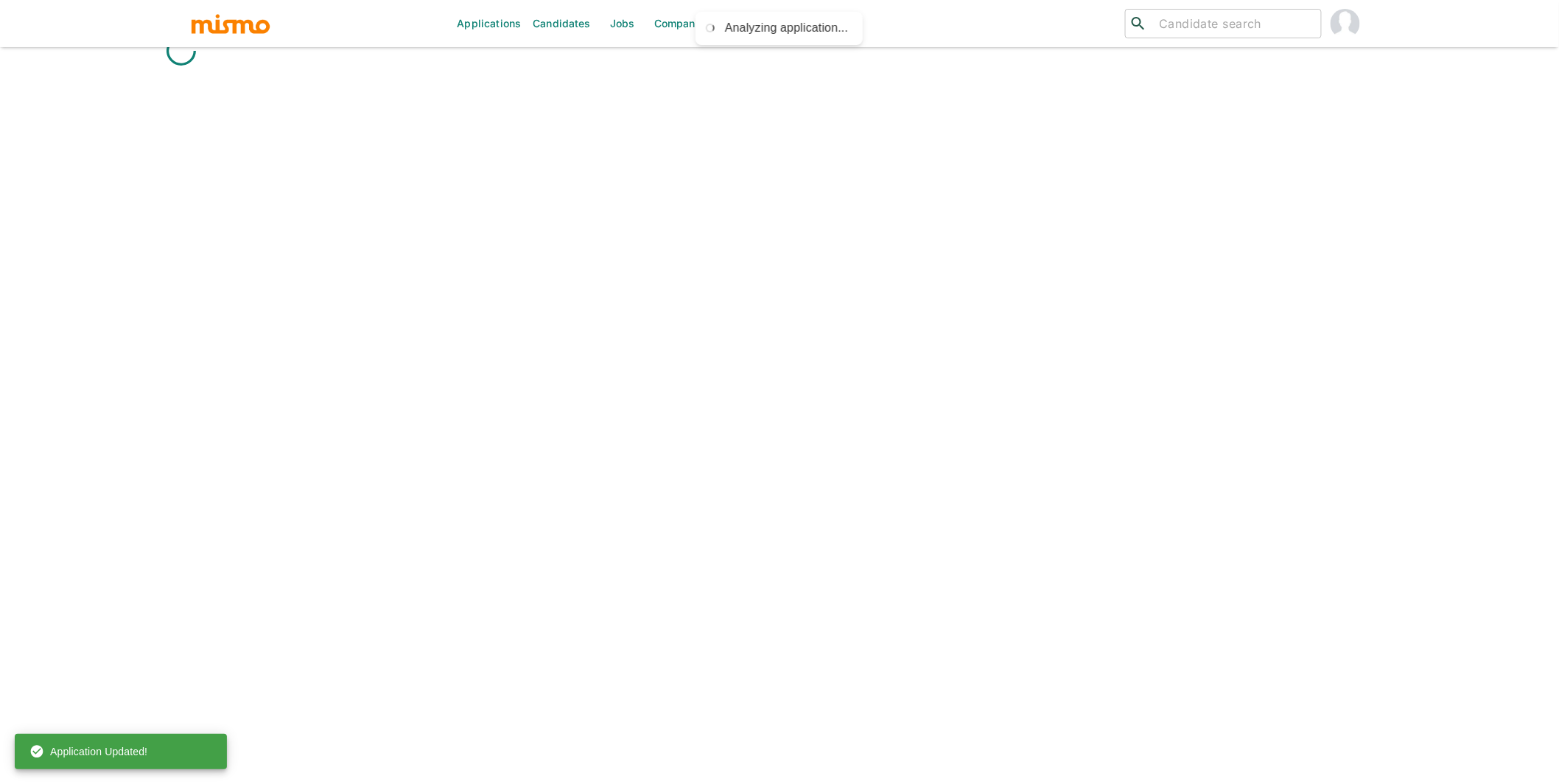
scroll to position [5, 0]
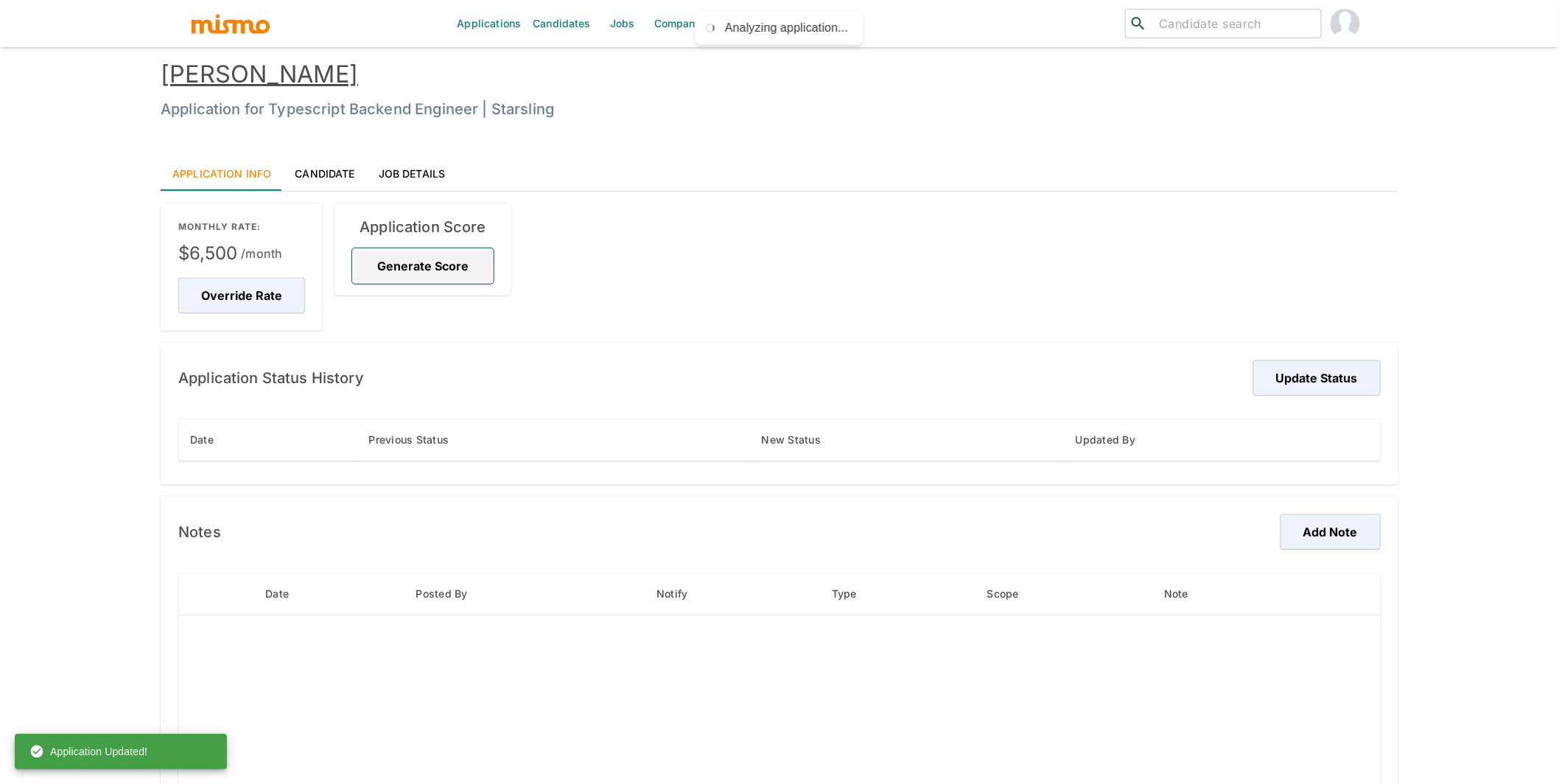
click at [432, 264] on button "Generate Score" at bounding box center [423, 266] width 141 height 35
click at [293, 66] on link "Renan Machado" at bounding box center [259, 73] width 197 height 29
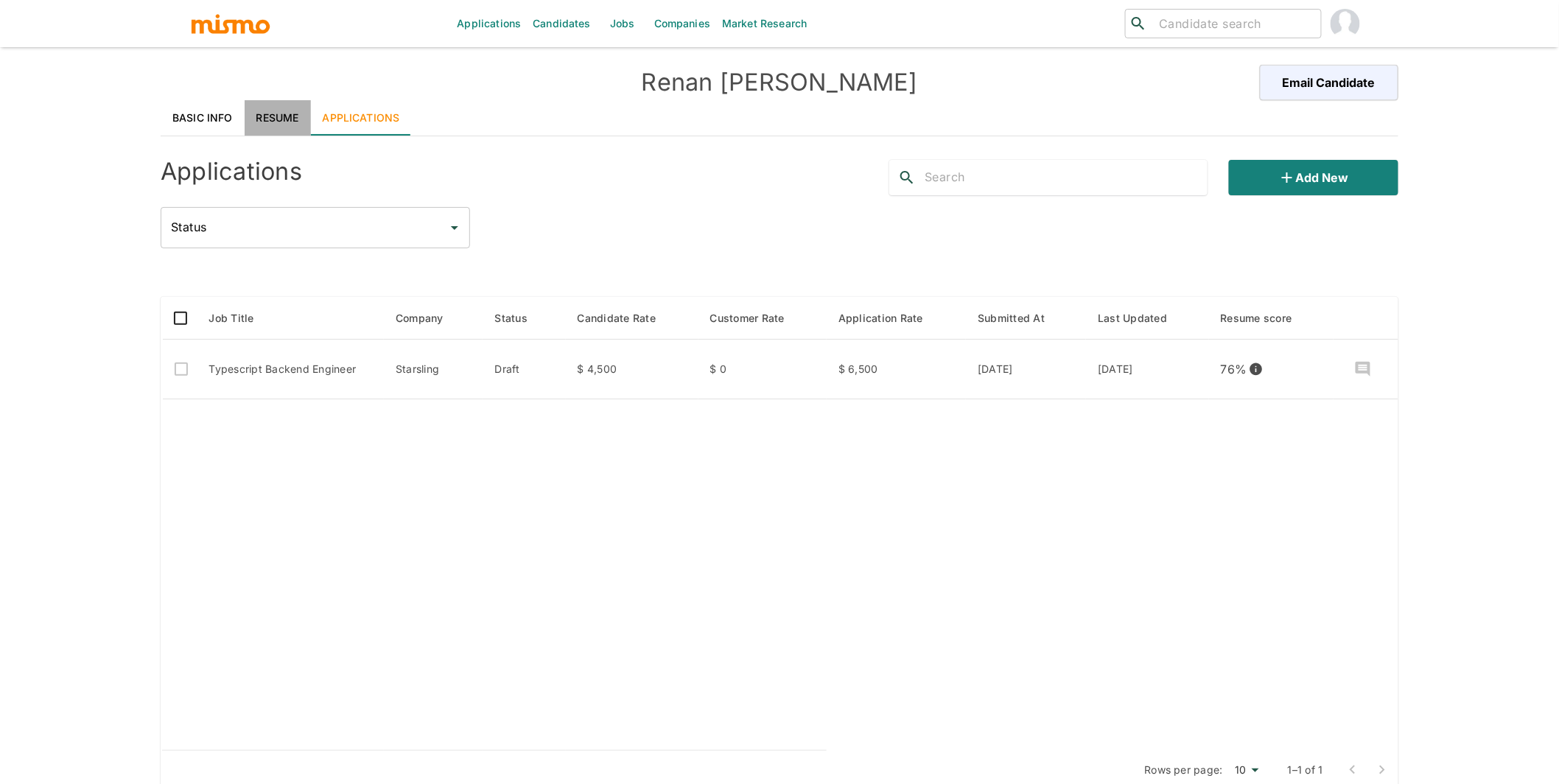
click at [281, 113] on link "Resume" at bounding box center [278, 118] width 66 height 35
